Goal: Find specific page/section: Find specific page/section

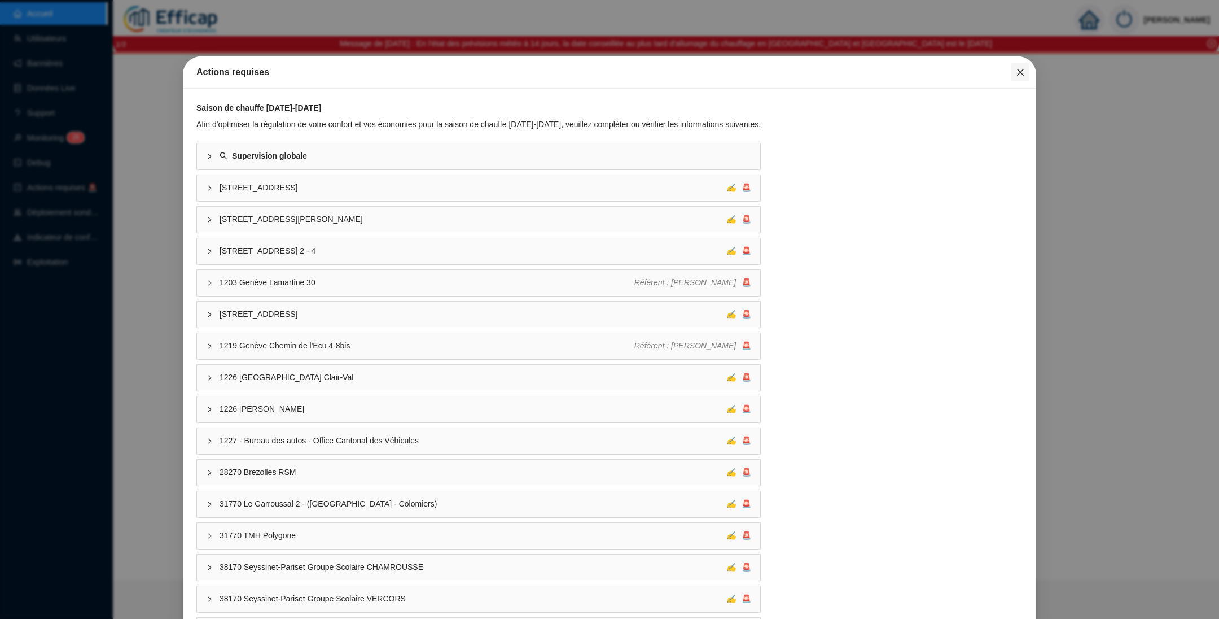
click at [1016, 74] on icon "close" at bounding box center [1020, 72] width 9 height 9
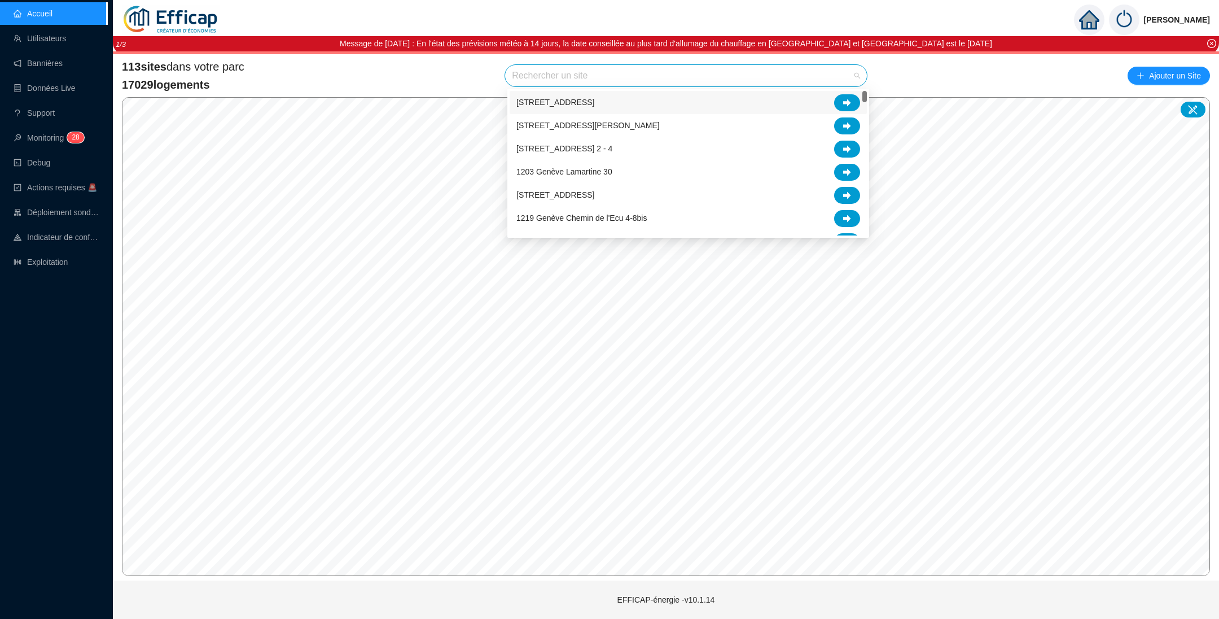
click at [532, 80] on input "search" at bounding box center [681, 75] width 338 height 21
type input "parc"
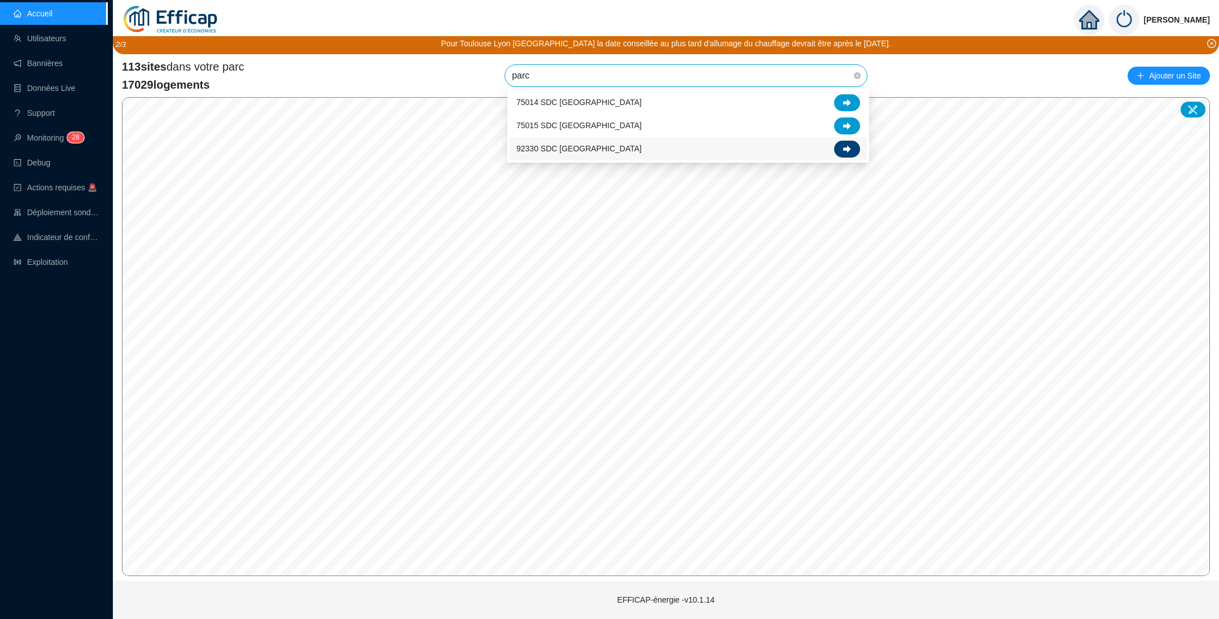
click at [847, 148] on icon at bounding box center [847, 148] width 8 height 7
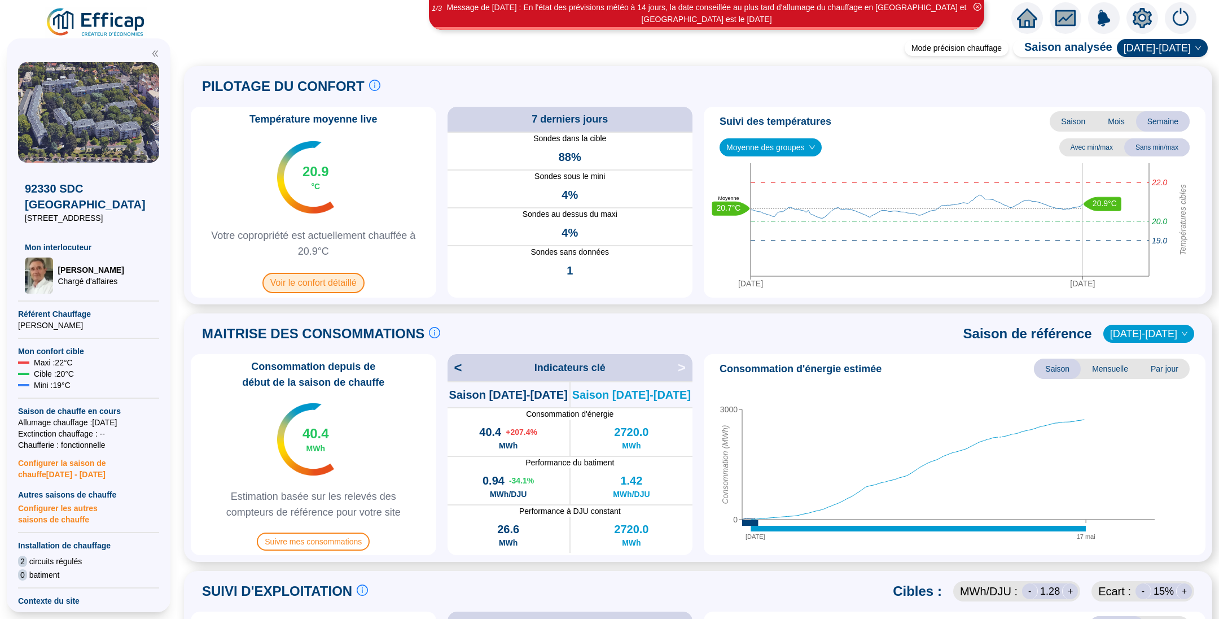
click at [352, 281] on span "Voir le confort détaillé" at bounding box center [313, 283] width 102 height 20
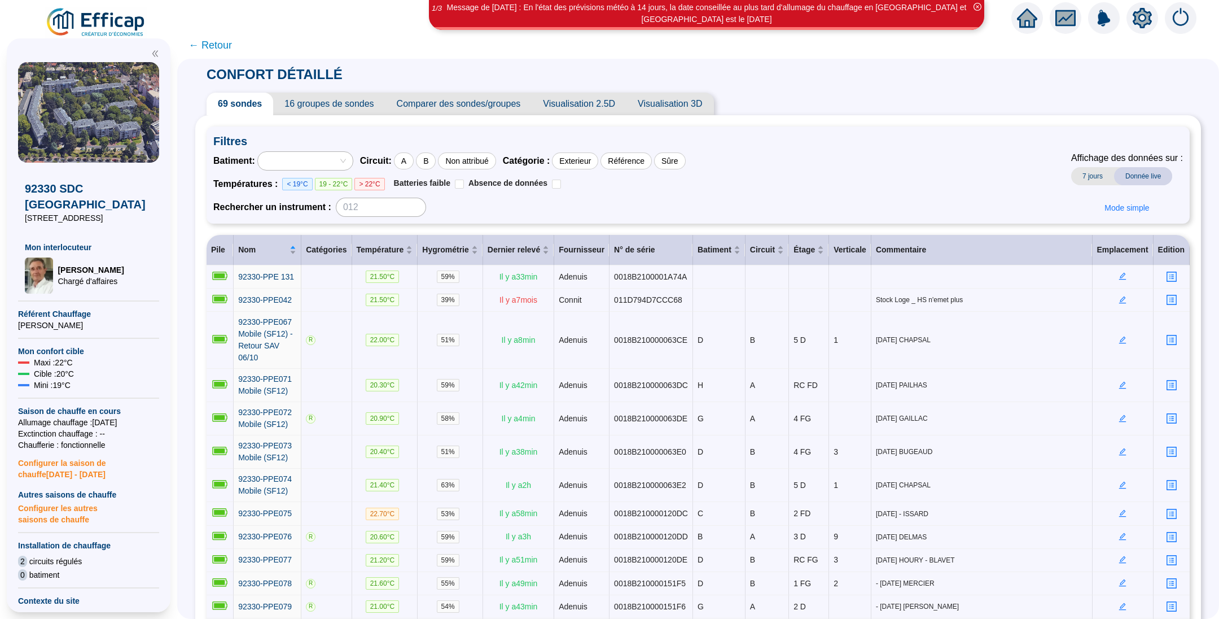
click at [231, 39] on span "← Retour" at bounding box center [210, 45] width 43 height 16
